Goal: Task Accomplishment & Management: Manage account settings

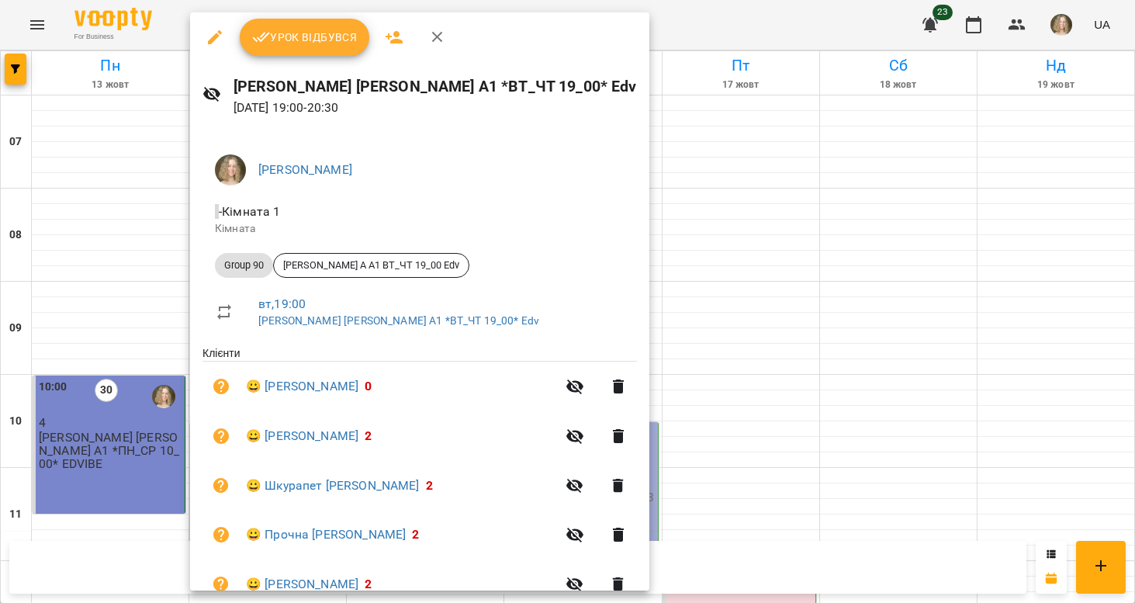
click at [325, 45] on span "Урок відбувся" at bounding box center [304, 37] width 105 height 19
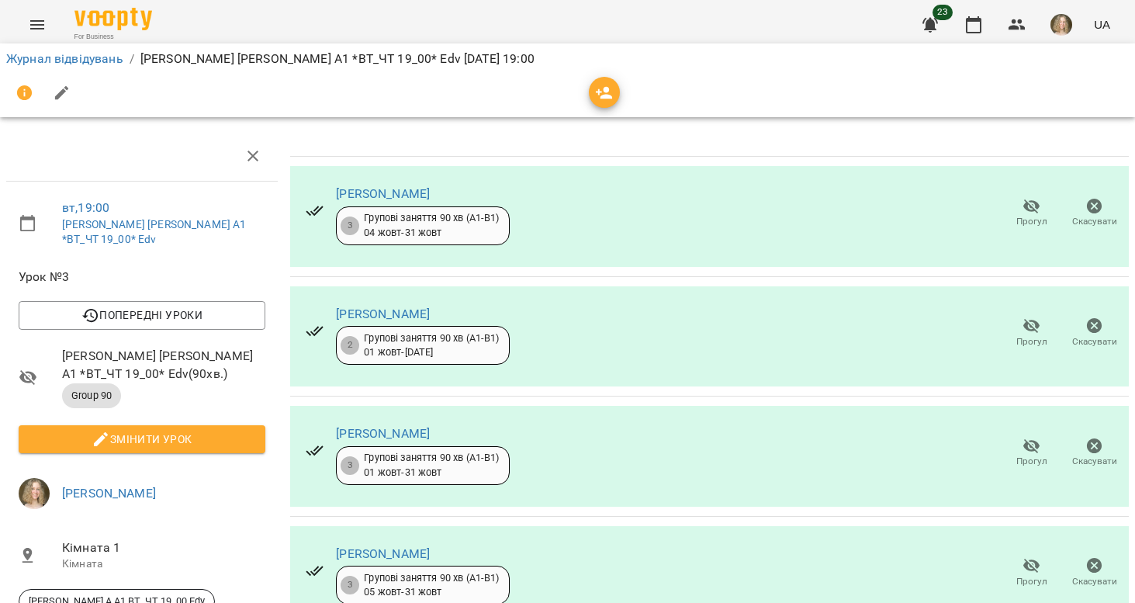
scroll to position [22, 0]
click at [1025, 197] on icon "button" at bounding box center [1031, 206] width 19 height 19
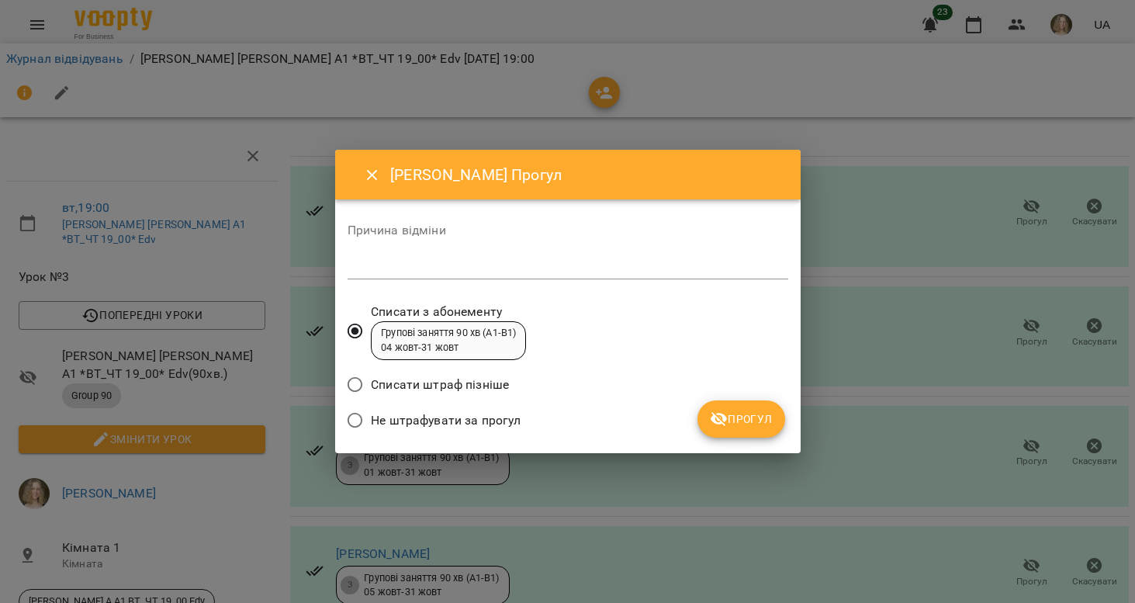
click at [511, 420] on span "Не штрафувати за прогул" at bounding box center [446, 420] width 150 height 19
click at [708, 422] on button "Прогул" at bounding box center [741, 418] width 88 height 37
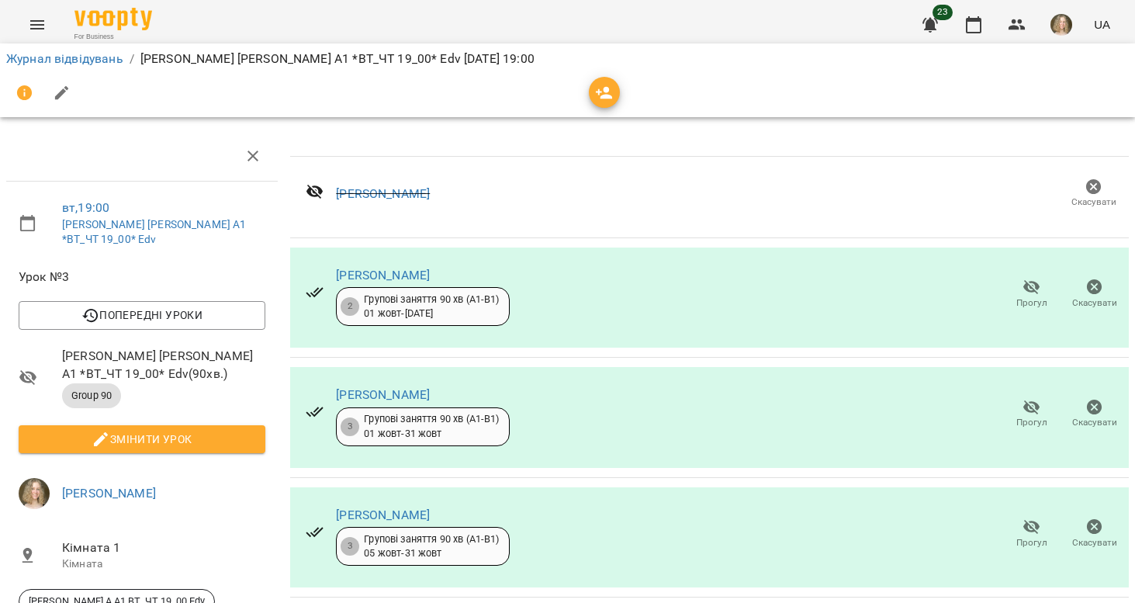
scroll to position [296, 0]
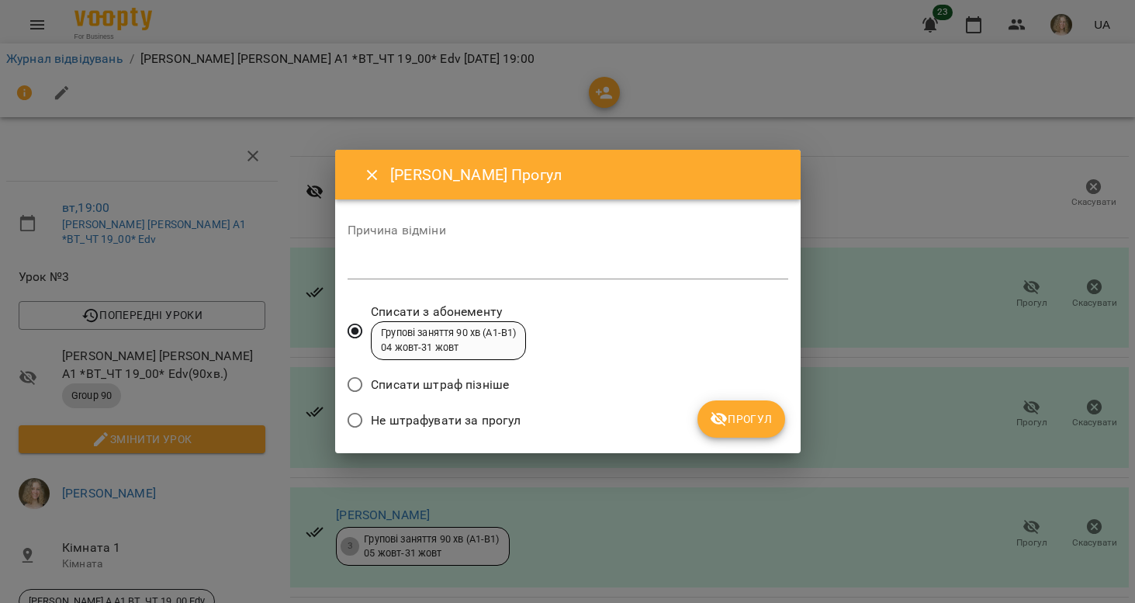
click at [500, 417] on span "Не штрафувати за прогул" at bounding box center [446, 420] width 150 height 19
click at [712, 426] on icon "submit" at bounding box center [719, 419] width 19 height 19
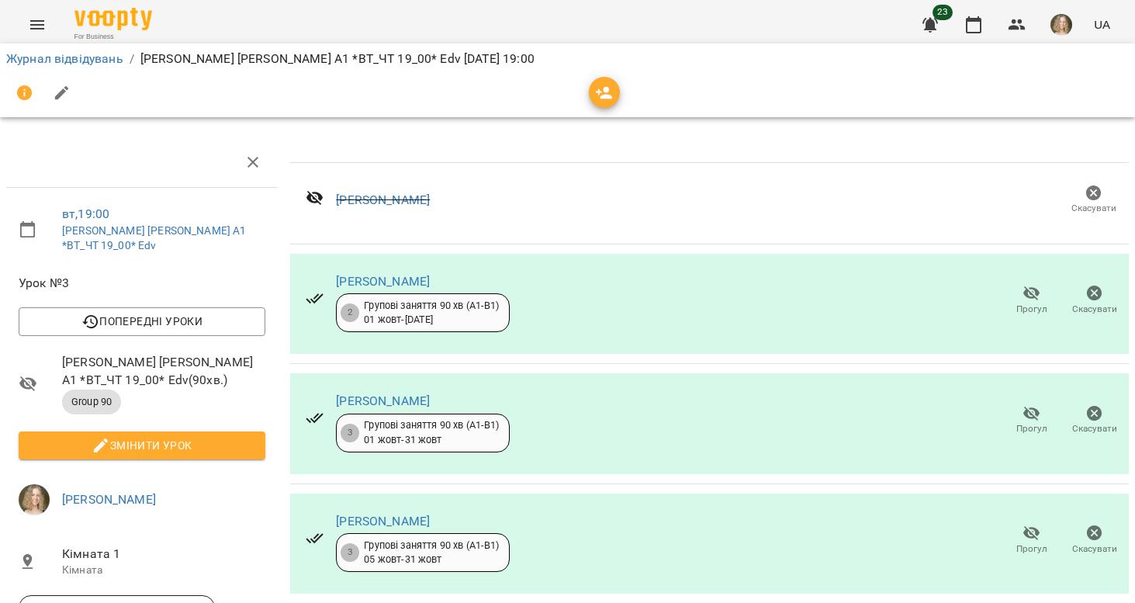
scroll to position [0, 0]
click at [227, 436] on span "Змінити урок" at bounding box center [142, 445] width 222 height 19
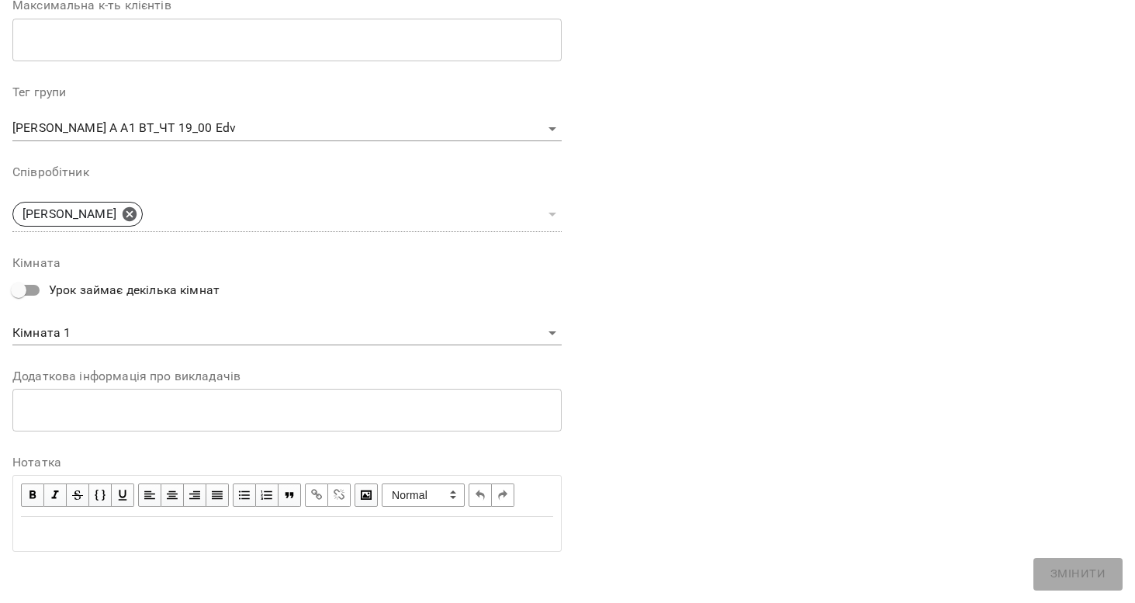
scroll to position [423, 0]
click at [31, 496] on span "button" at bounding box center [32, 496] width 17 height 17
click at [38, 527] on div "Edit text" at bounding box center [287, 535] width 532 height 19
click at [37, 488] on span "button" at bounding box center [32, 496] width 17 height 17
click at [29, 492] on span "button" at bounding box center [32, 496] width 17 height 17
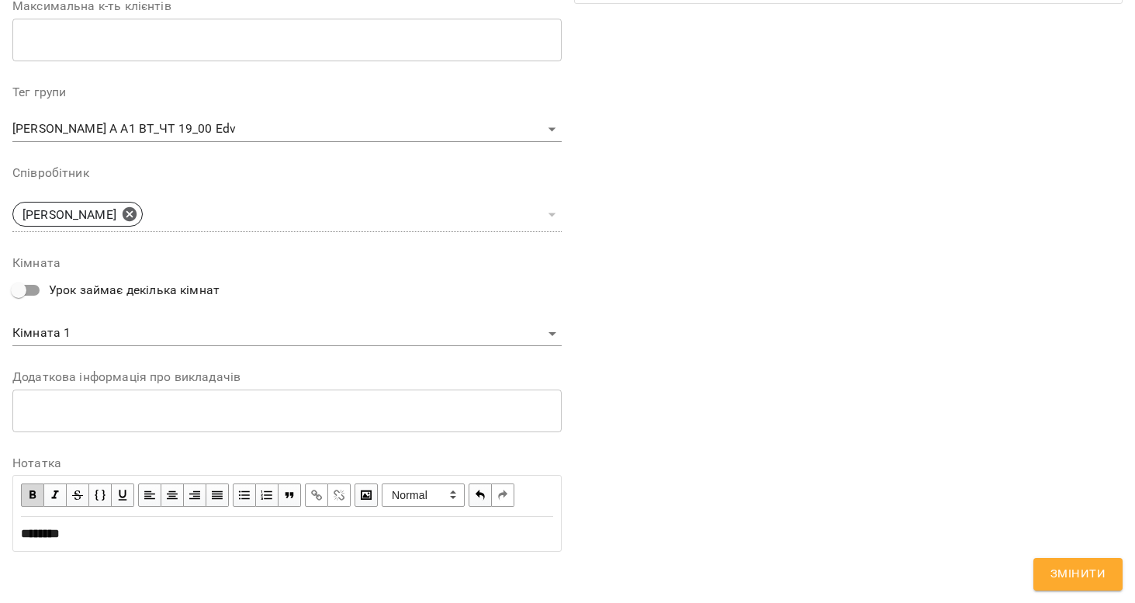
scroll to position [488, 0]
click at [19, 531] on div "**********" at bounding box center [287, 534] width 546 height 33
click at [265, 525] on div "**********" at bounding box center [287, 534] width 532 height 19
click at [35, 487] on span "button" at bounding box center [32, 495] width 17 height 17
click at [420, 529] on span "**********" at bounding box center [302, 534] width 234 height 12
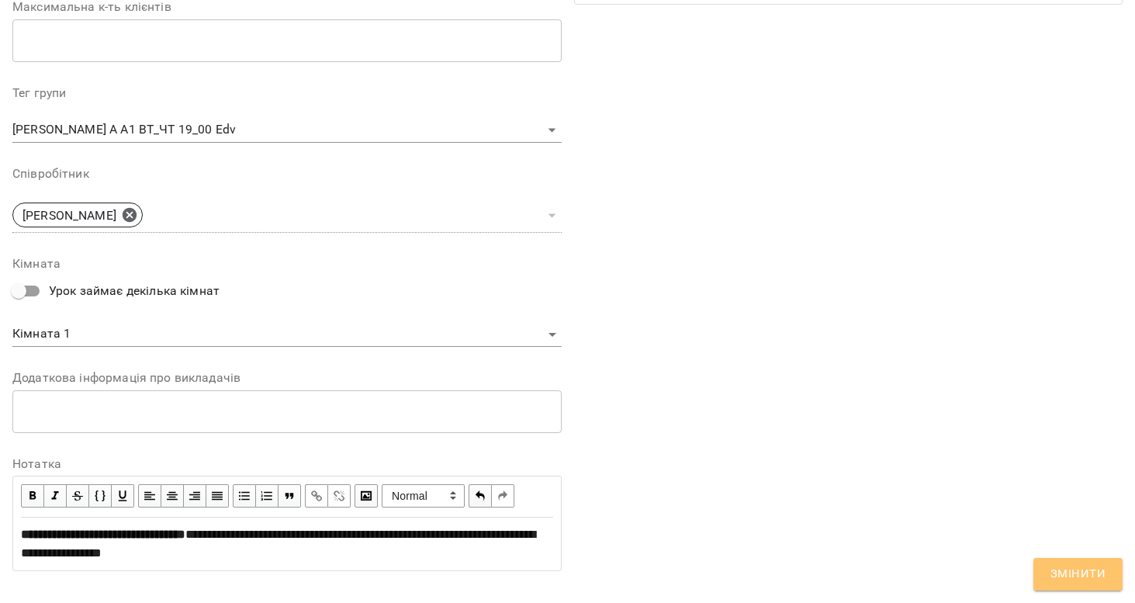
click at [1047, 571] on button "Змінити" at bounding box center [1077, 574] width 89 height 33
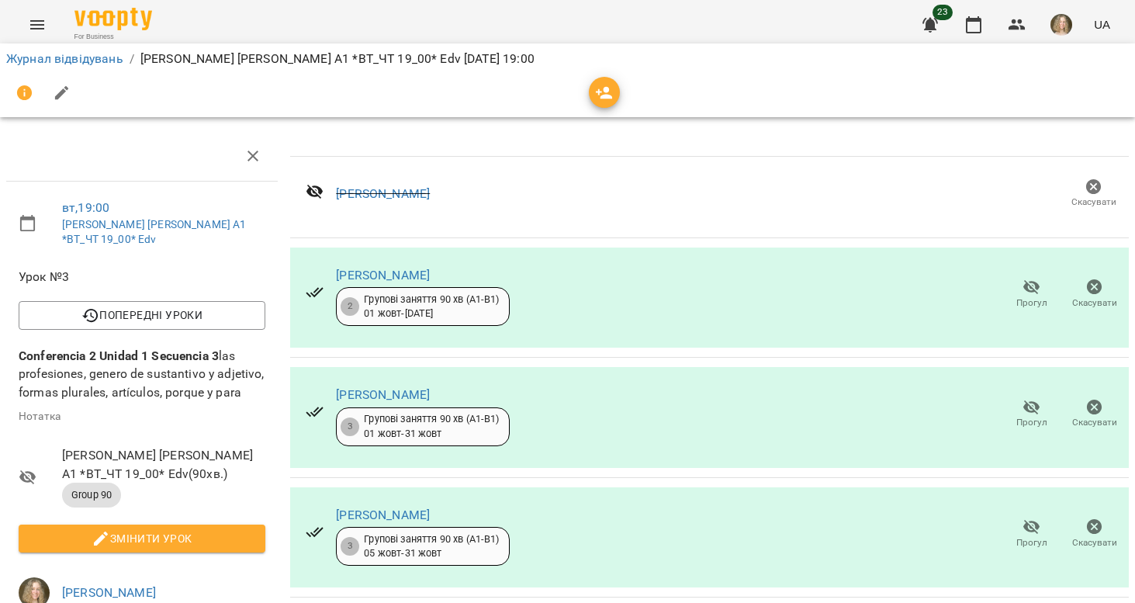
scroll to position [451, 0]
click at [970, 25] on icon "button" at bounding box center [973, 25] width 19 height 19
